Goal: Transaction & Acquisition: Purchase product/service

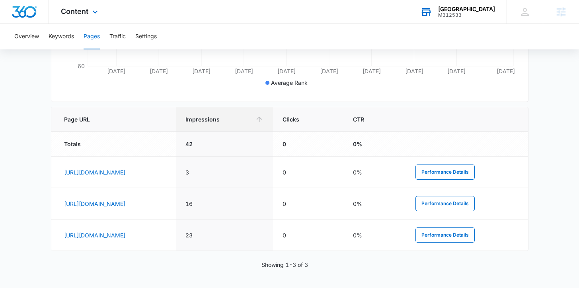
click at [467, 5] on div "Jade Chinese School M312533 Your Accounts View All" at bounding box center [457, 11] width 98 height 23
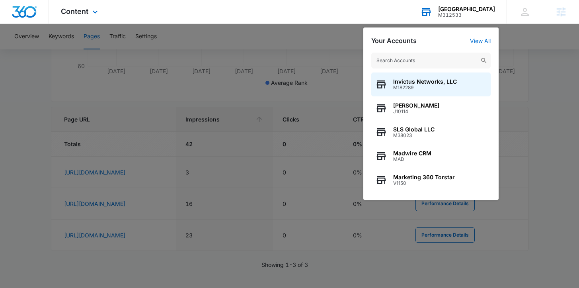
click at [408, 58] on input "text" at bounding box center [430, 61] width 119 height 16
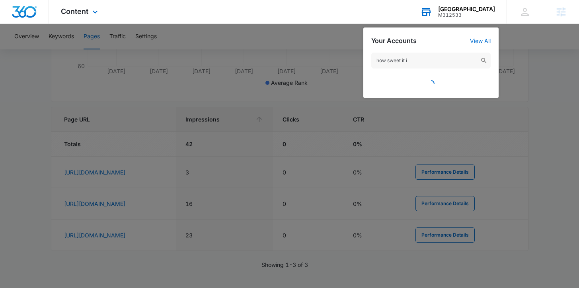
type input "how sweet it is"
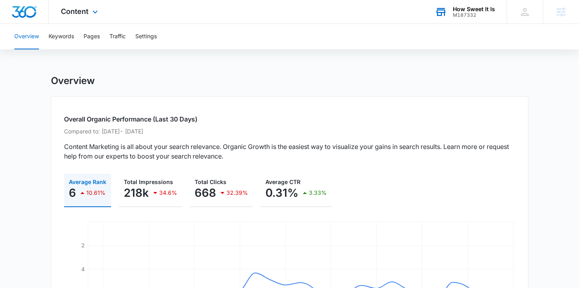
click at [57, 166] on div "Overall Organic Performance (Last 30 Days) Compared to: Jun 14, 2025 - Jul 12, …" at bounding box center [290, 224] width 478 height 256
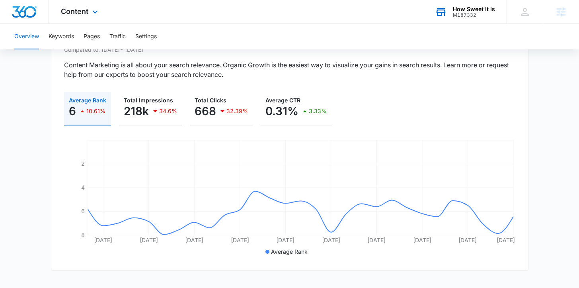
scroll to position [84, 0]
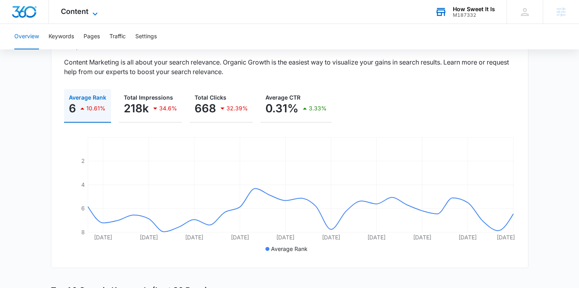
click at [76, 12] on span "Content" at bounding box center [74, 11] width 27 height 8
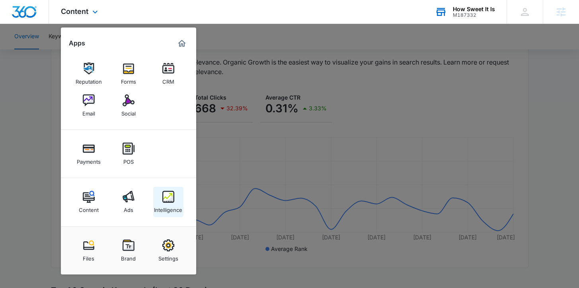
click at [170, 209] on div "Intelligence" at bounding box center [168, 208] width 28 height 10
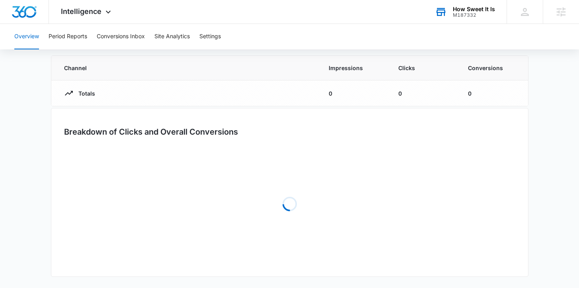
type input "05/12/2025"
type input "08/10/2025"
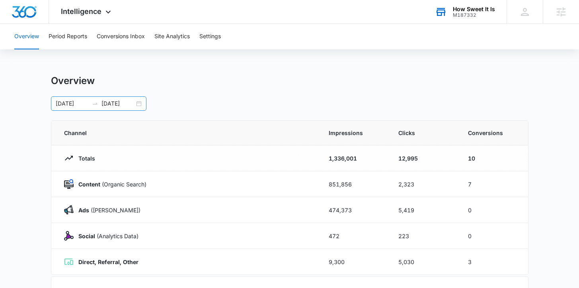
click at [139, 103] on div "05/12/2025 08/10/2025" at bounding box center [99, 103] width 96 height 14
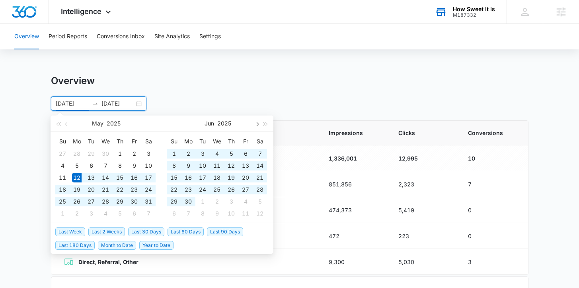
click at [258, 125] on button "button" at bounding box center [256, 123] width 9 height 16
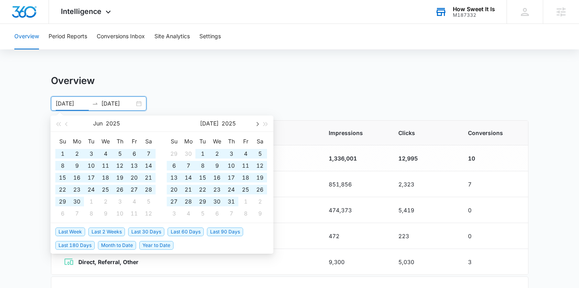
click at [258, 125] on button "button" at bounding box center [256, 123] width 9 height 16
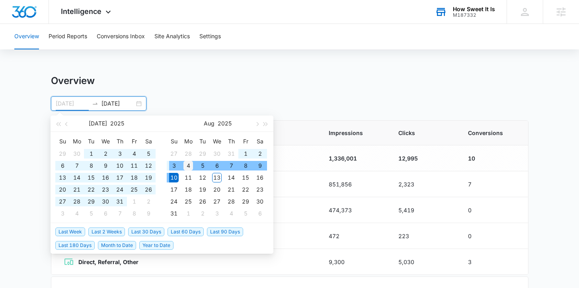
type input "08/04/2025"
click at [186, 166] on div "4" at bounding box center [189, 166] width 10 height 10
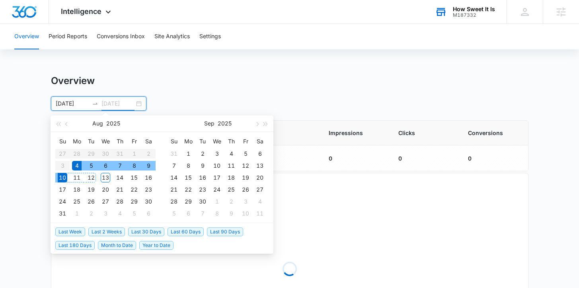
type input "08/10/2025"
click at [64, 176] on div "10" at bounding box center [63, 178] width 10 height 10
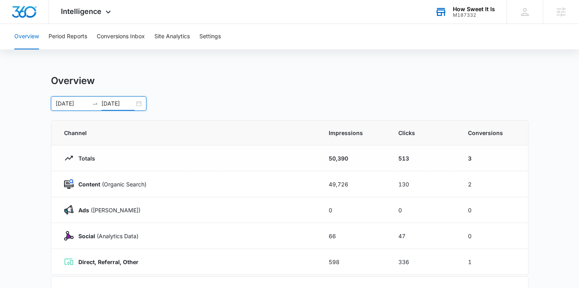
click at [21, 136] on main "Overview 08/04/2025 08/10/2025 Aug 2025 Su Mo Tu We Th Fr Sa 27 28 29 30 31 1 2…" at bounding box center [289, 284] width 579 height 418
click at [69, 37] on button "Period Reports" at bounding box center [68, 36] width 39 height 25
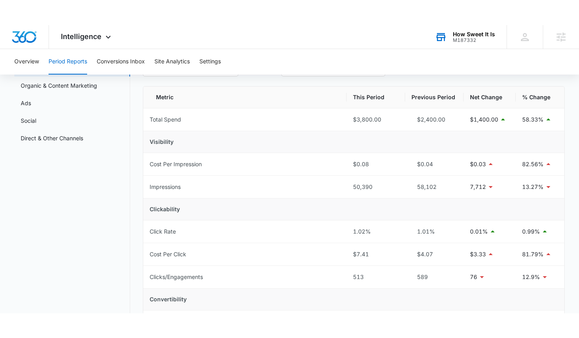
scroll to position [67, 0]
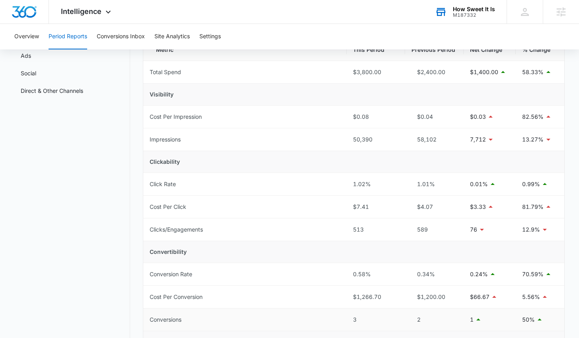
scroll to position [0, 0]
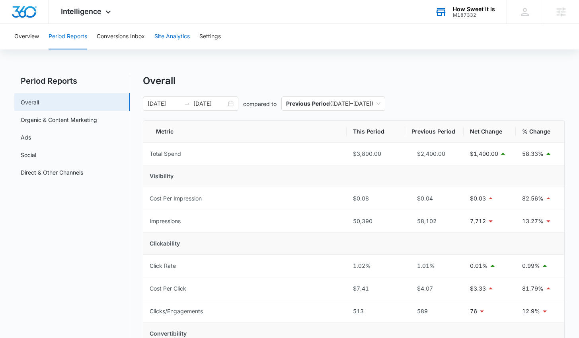
click at [171, 39] on button "Site Analytics" at bounding box center [171, 36] width 35 height 25
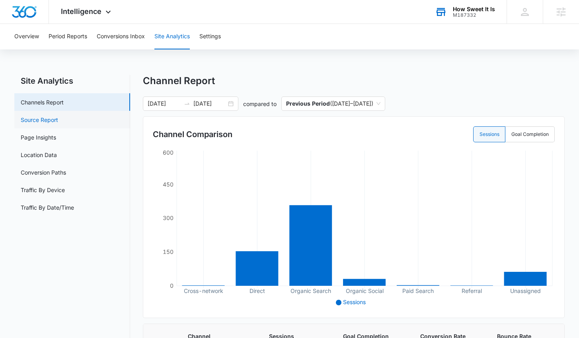
click at [58, 117] on link "Source Report" at bounding box center [39, 119] width 37 height 8
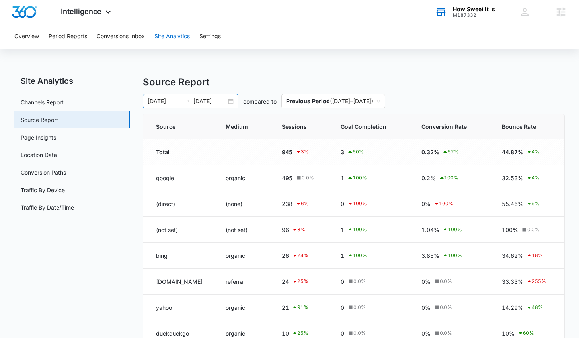
click at [232, 100] on div "08/04/2025 08/10/2025" at bounding box center [191, 101] width 96 height 14
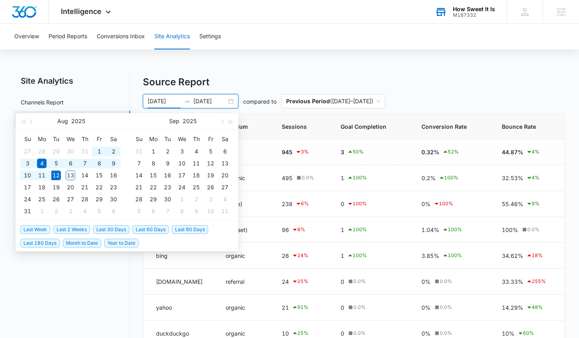
click at [72, 226] on span "Last 2 Weeks" at bounding box center [71, 229] width 37 height 9
type input "07/29/2025"
type input "08/12/2025"
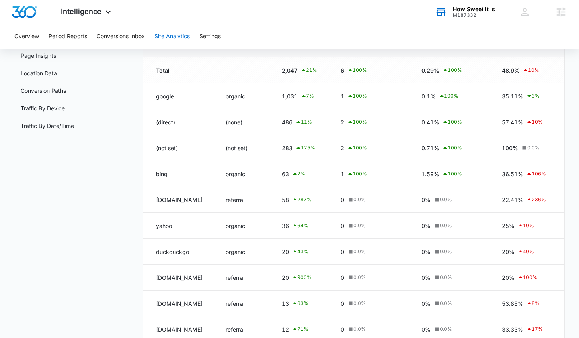
scroll to position [130, 0]
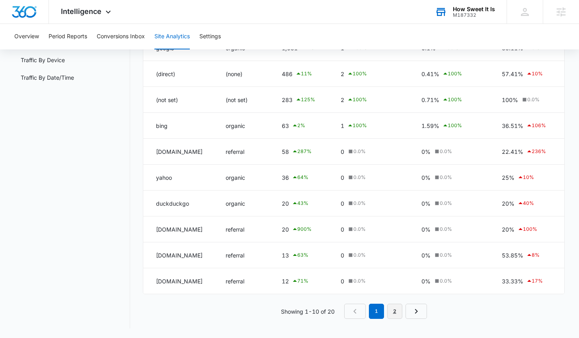
click at [390, 287] on link "2" at bounding box center [394, 310] width 15 height 15
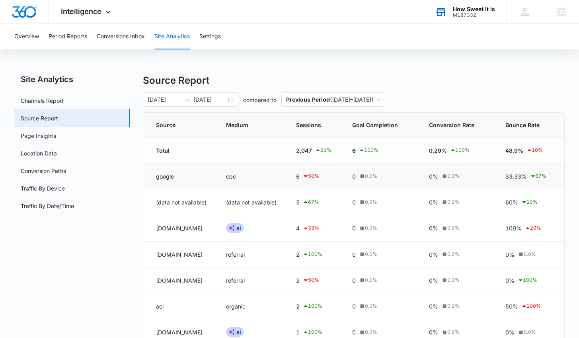
scroll to position [0, 0]
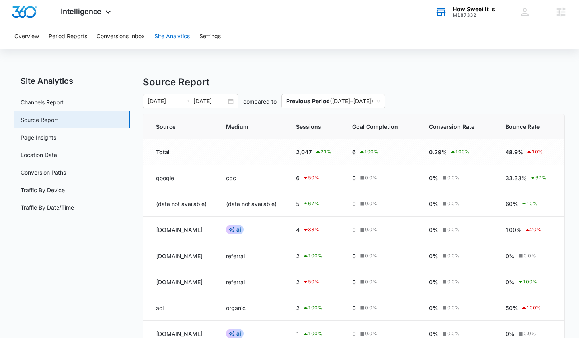
click at [461, 13] on div "M187332" at bounding box center [474, 15] width 42 height 6
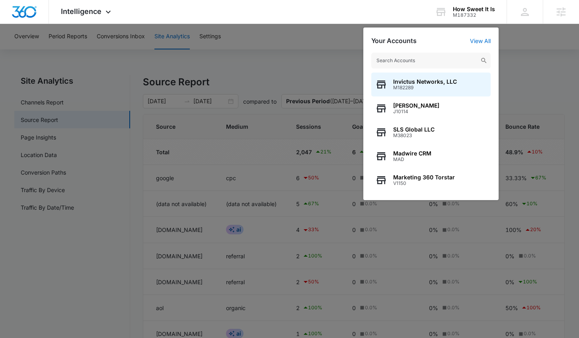
click at [434, 58] on input "text" at bounding box center [430, 61] width 119 height 16
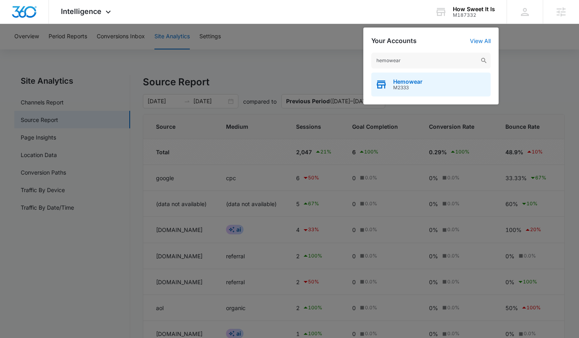
type input "hemowear"
click at [420, 83] on span "Hemowear" at bounding box center [407, 81] width 29 height 6
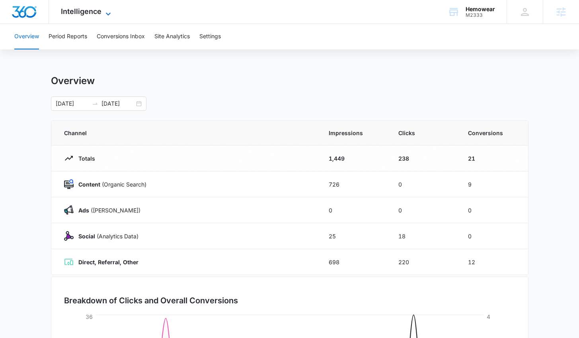
click at [79, 8] on span "Intelligence" at bounding box center [81, 11] width 41 height 8
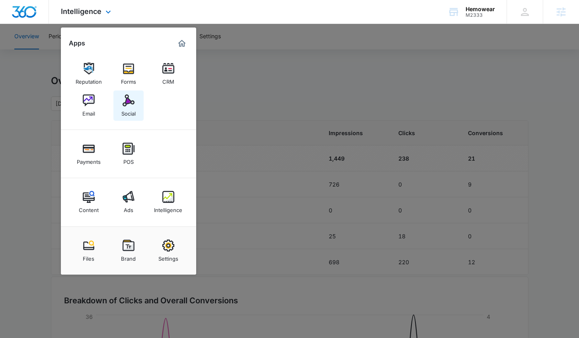
click at [120, 105] on link "Social" at bounding box center [128, 105] width 30 height 30
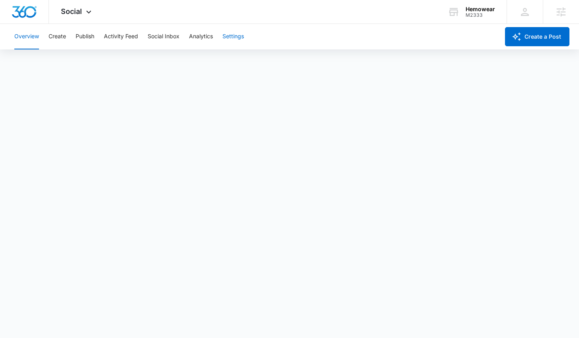
click at [233, 37] on button "Settings" at bounding box center [233, 36] width 21 height 25
click at [77, 12] on span "Social" at bounding box center [71, 11] width 21 height 8
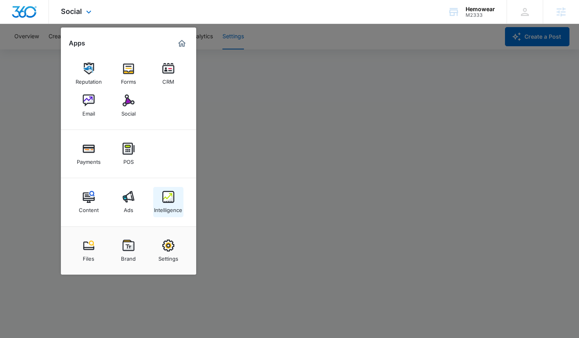
click at [166, 202] on img at bounding box center [168, 197] width 12 height 12
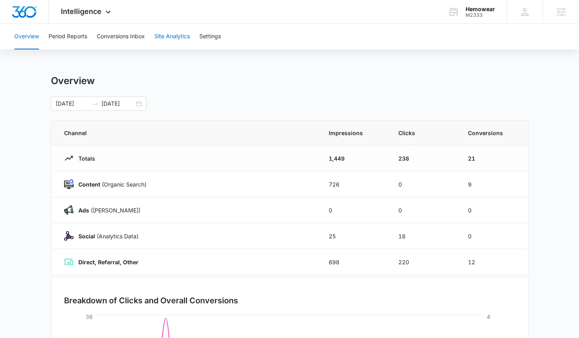
click at [176, 40] on button "Site Analytics" at bounding box center [171, 36] width 35 height 25
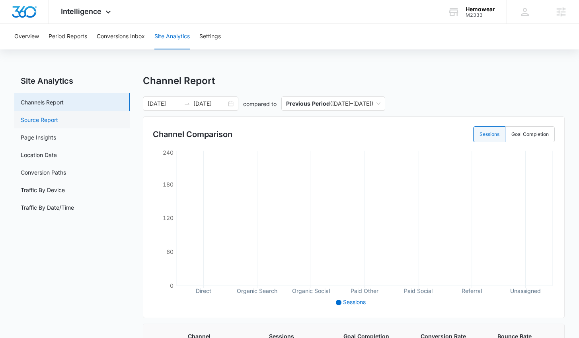
click at [58, 123] on link "Source Report" at bounding box center [39, 119] width 37 height 8
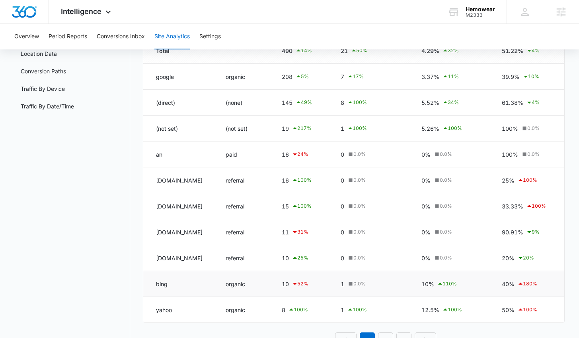
scroll to position [102, 0]
click at [385, 287] on link "2" at bounding box center [385, 339] width 15 height 15
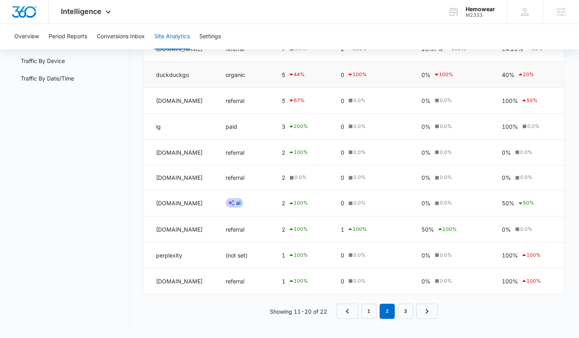
scroll to position [0, 0]
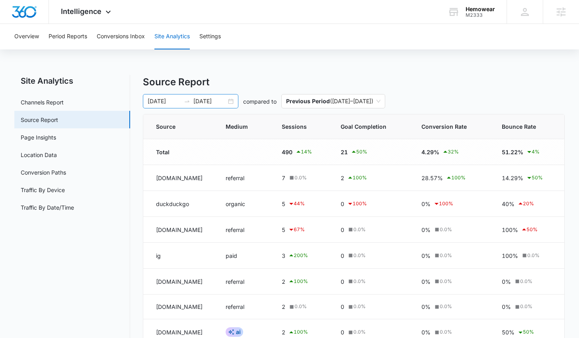
click at [232, 105] on div "07/13/2025 08/12/2025" at bounding box center [191, 101] width 96 height 14
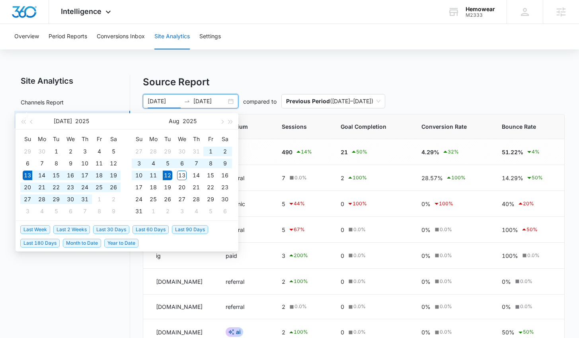
type input "07/13/2025"
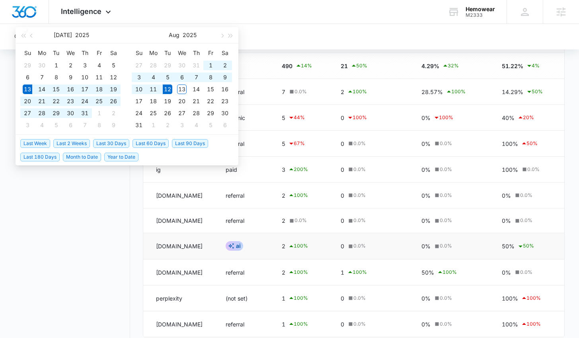
scroll to position [99, 0]
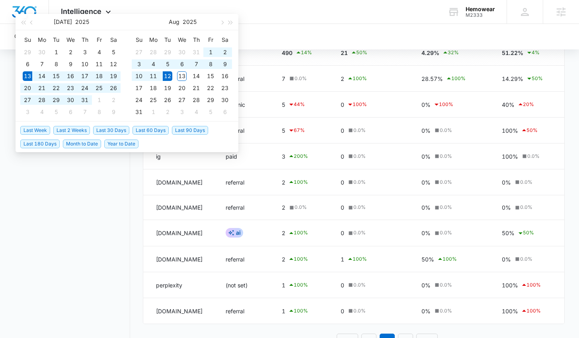
click at [111, 287] on nav "Site Analytics Channels Report Source Report Page Insights Location Data Conver…" at bounding box center [72, 167] width 116 height 382
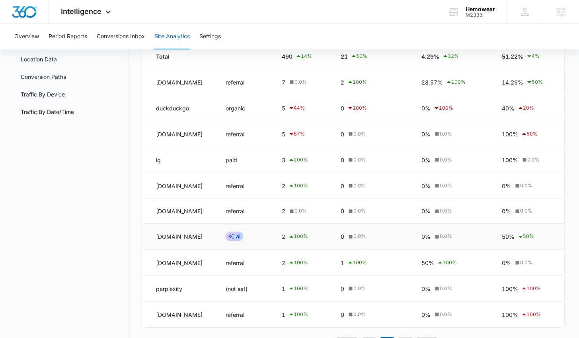
scroll to position [129, 0]
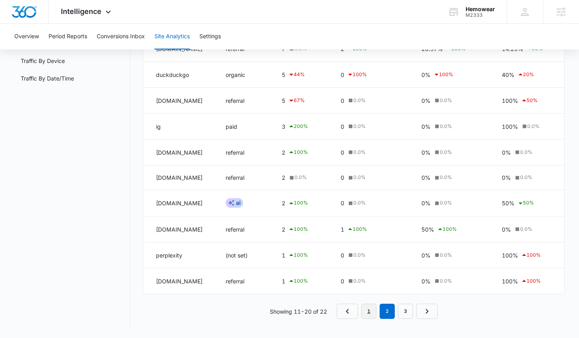
click at [376, 287] on link "1" at bounding box center [368, 310] width 15 height 15
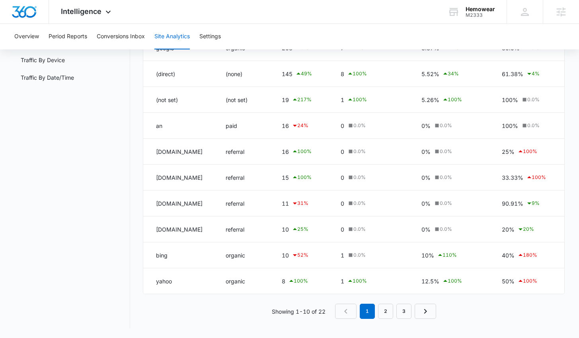
scroll to position [0, 0]
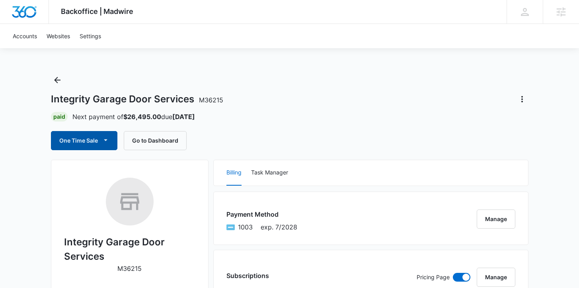
click at [70, 143] on button "One Time Sale" at bounding box center [84, 140] width 66 height 19
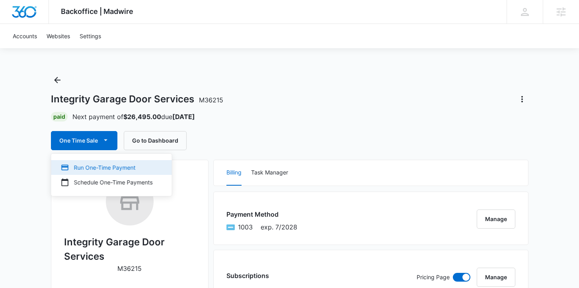
click at [90, 164] on div "Run One-Time Payment" at bounding box center [107, 167] width 92 height 8
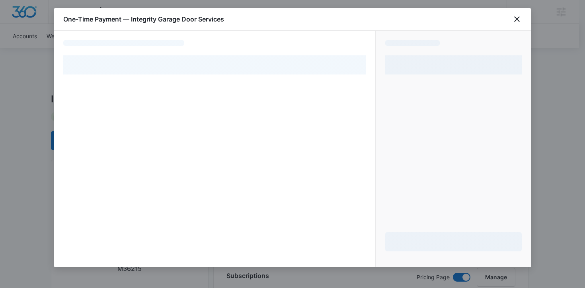
select select "pm_1NVboEA4n8RTgNjU24f3shb4"
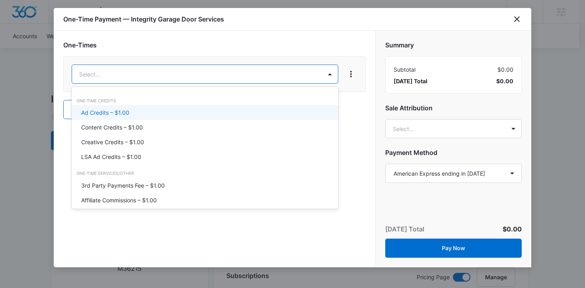
click at [139, 112] on div "Ad Credits – $1.00" at bounding box center [204, 112] width 246 height 8
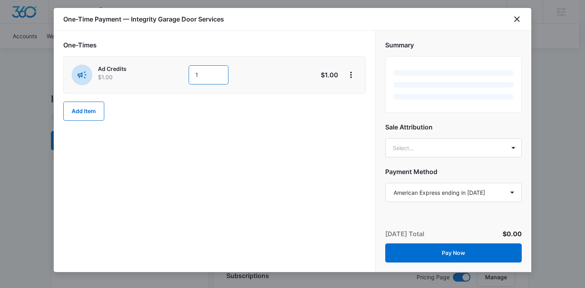
click at [202, 78] on input "1" at bounding box center [209, 74] width 40 height 19
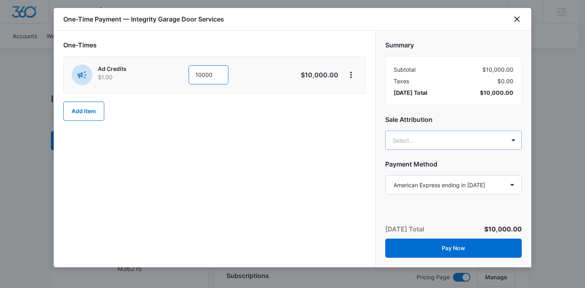
type input "10000"
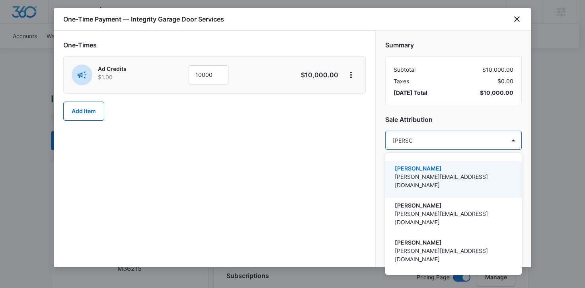
type input "[PERSON_NAME]"
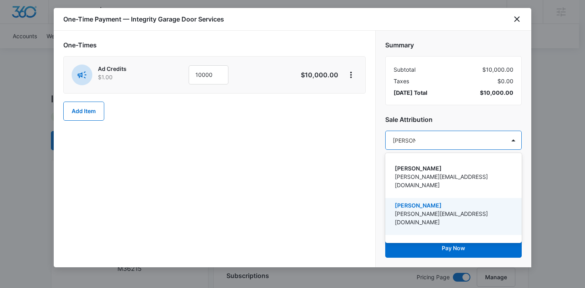
click at [437, 201] on p "[PERSON_NAME]" at bounding box center [453, 205] width 116 height 8
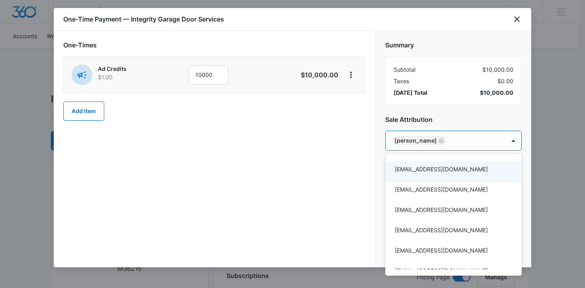
click at [371, 174] on div at bounding box center [292, 144] width 585 height 288
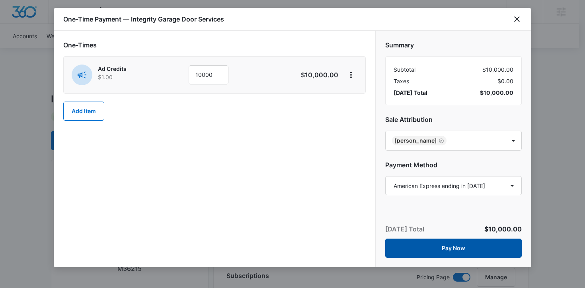
click at [424, 250] on button "Pay Now" at bounding box center [453, 247] width 137 height 19
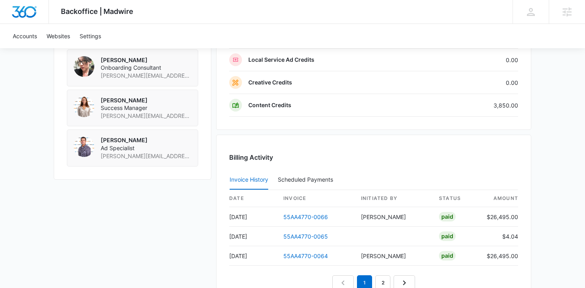
scroll to position [769, 0]
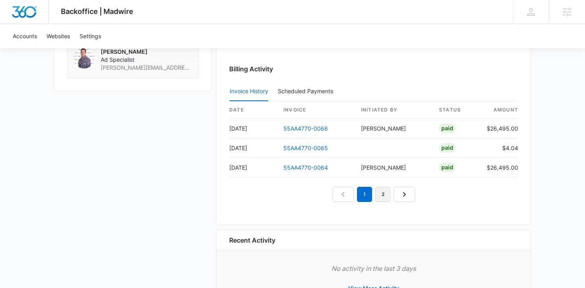
click at [383, 199] on link "2" at bounding box center [382, 194] width 15 height 15
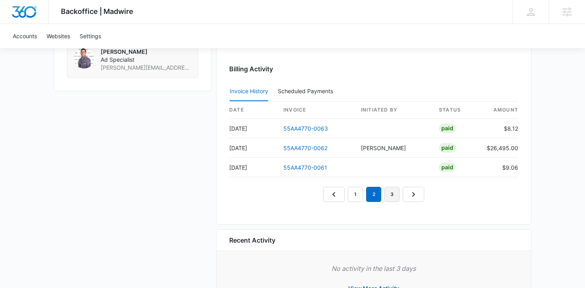
click at [391, 199] on link "3" at bounding box center [392, 194] width 15 height 15
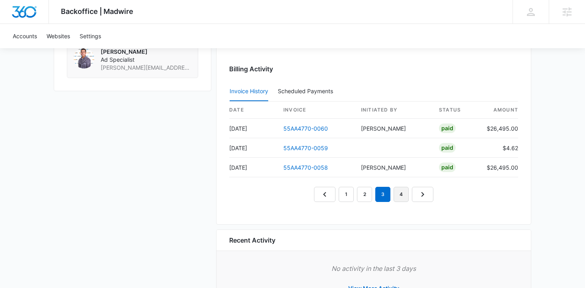
click at [397, 197] on link "4" at bounding box center [401, 194] width 15 height 15
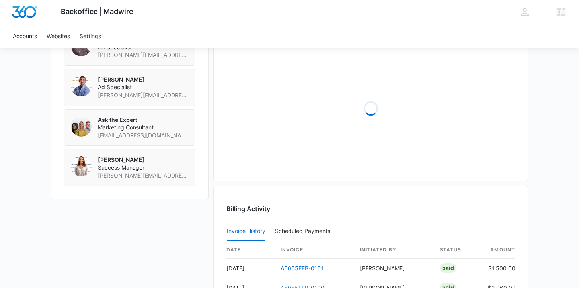
scroll to position [681, 0]
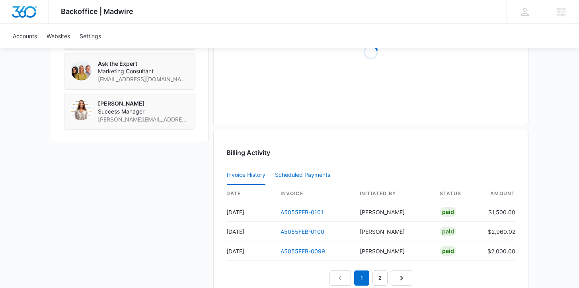
click at [300, 177] on div "Scheduled Payments 0" at bounding box center [304, 175] width 59 height 6
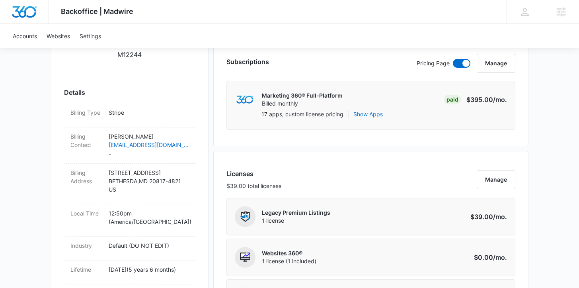
scroll to position [11, 0]
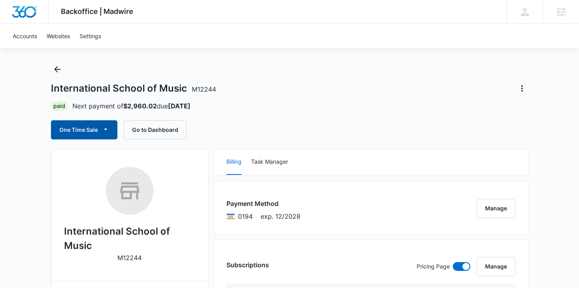
click at [110, 128] on icon "button" at bounding box center [106, 129] width 8 height 8
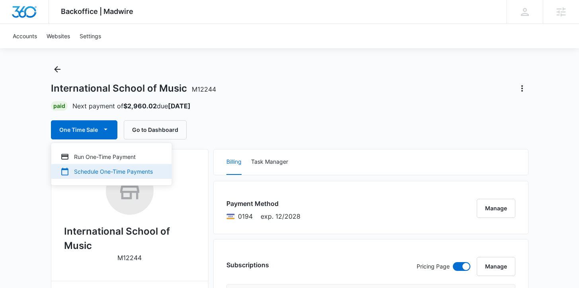
click at [100, 170] on div "Schedule One-Time Payments" at bounding box center [107, 171] width 92 height 8
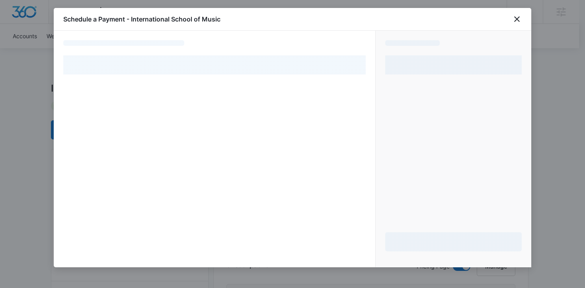
select select "pm_1ONkGBA4n8RTgNjUZOb09EKL"
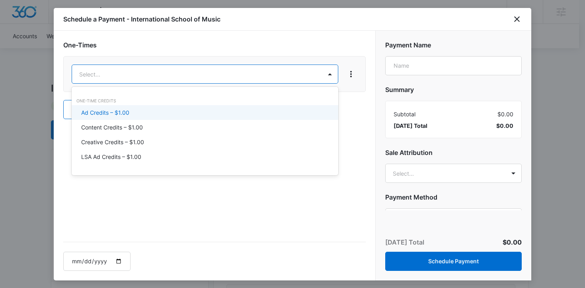
click at [112, 119] on div "Ad Credits – $1.00" at bounding box center [205, 112] width 267 height 15
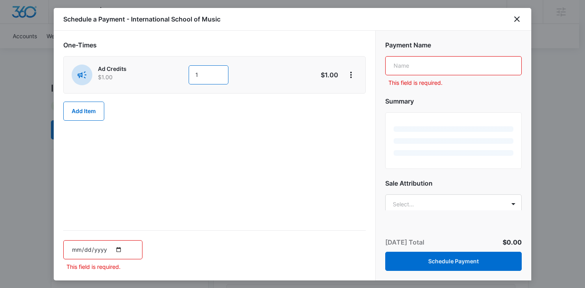
click at [205, 75] on input "1" at bounding box center [209, 74] width 40 height 19
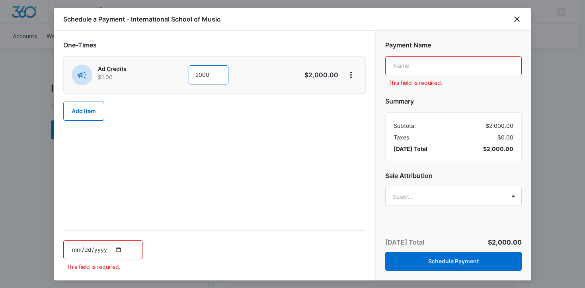
type input "2000"
click at [416, 65] on input "text" at bounding box center [453, 65] width 137 height 19
type input "Facebook Ads"
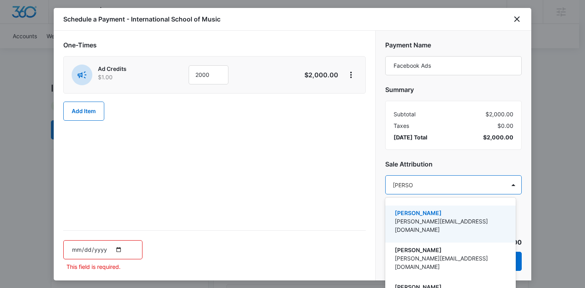
type input "[PERSON_NAME]"
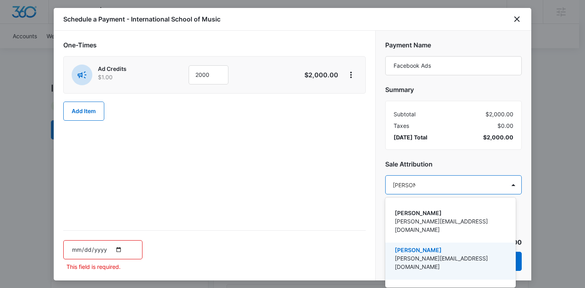
click at [413, 246] on p "[PERSON_NAME]" at bounding box center [450, 250] width 110 height 8
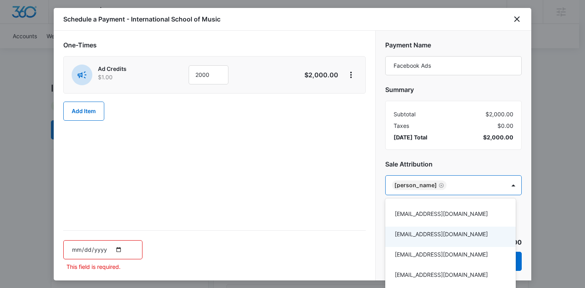
click at [118, 248] on div at bounding box center [292, 144] width 585 height 288
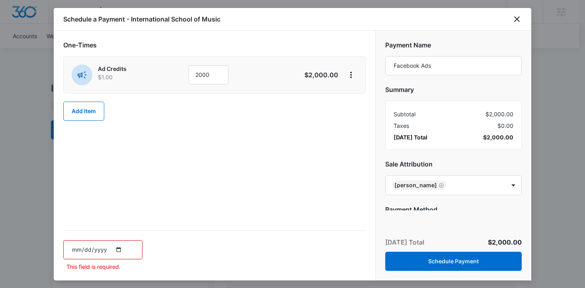
click at [118, 248] on input "date" at bounding box center [102, 249] width 79 height 19
type input "[DATE]"
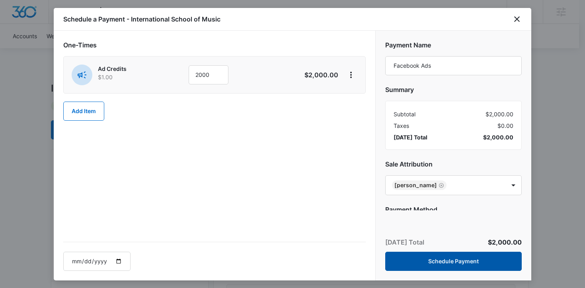
click at [459, 268] on button "Schedule Payment" at bounding box center [453, 261] width 137 height 19
